Goal: Book appointment/travel/reservation

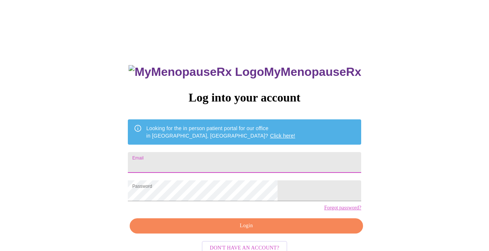
click at [212, 161] on input "Email" at bounding box center [244, 162] width 233 height 21
type input "jesscjo@gmail.com"
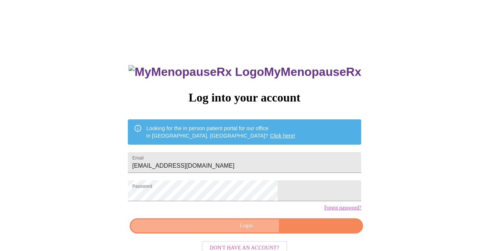
click at [242, 230] on span "Login" at bounding box center [246, 225] width 216 height 9
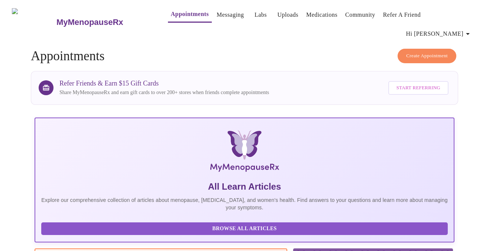
click at [171, 13] on link "Appointments" at bounding box center [190, 14] width 38 height 10
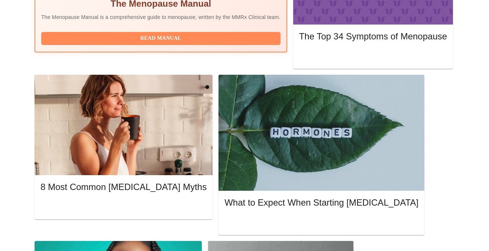
scroll to position [188, 0]
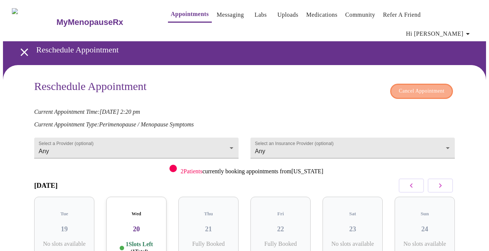
click at [412, 87] on span "Cancel Appointment" at bounding box center [422, 91] width 46 height 9
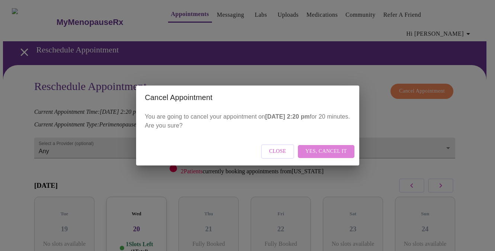
click at [328, 151] on span "Yes, cancel it" at bounding box center [325, 151] width 41 height 9
click at [343, 152] on div "Close" at bounding box center [247, 152] width 223 height 28
